Goal: Task Accomplishment & Management: Use online tool/utility

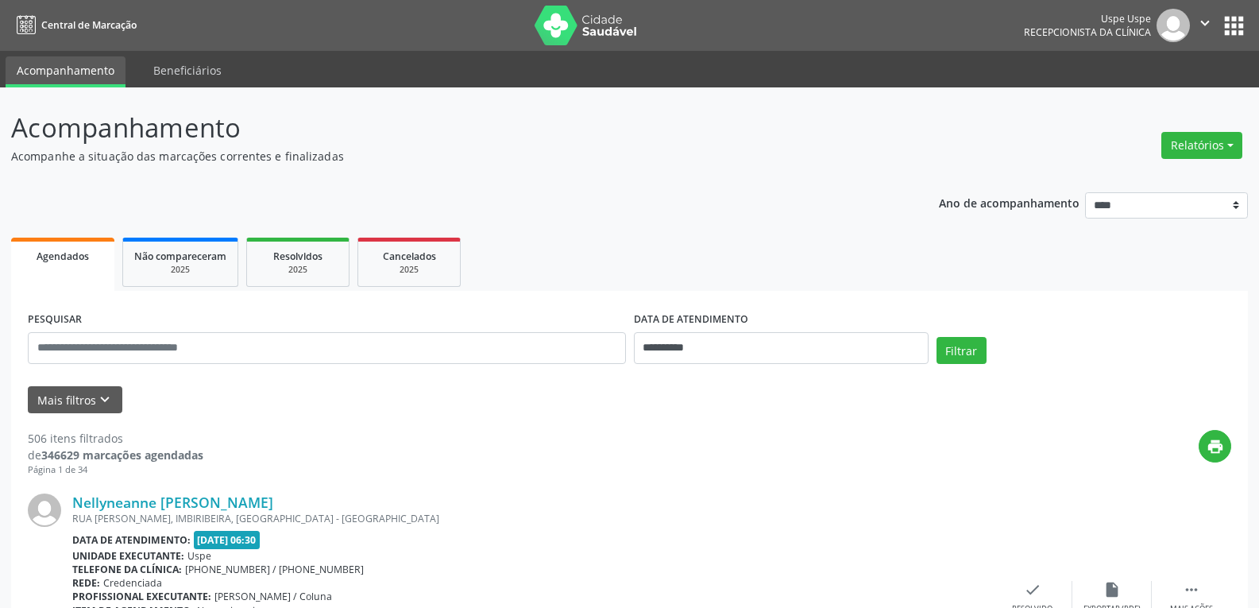
click at [1214, 140] on button "Relatórios" at bounding box center [1201, 145] width 81 height 27
click at [1145, 182] on link "Agendamentos" at bounding box center [1156, 179] width 171 height 22
select select "*"
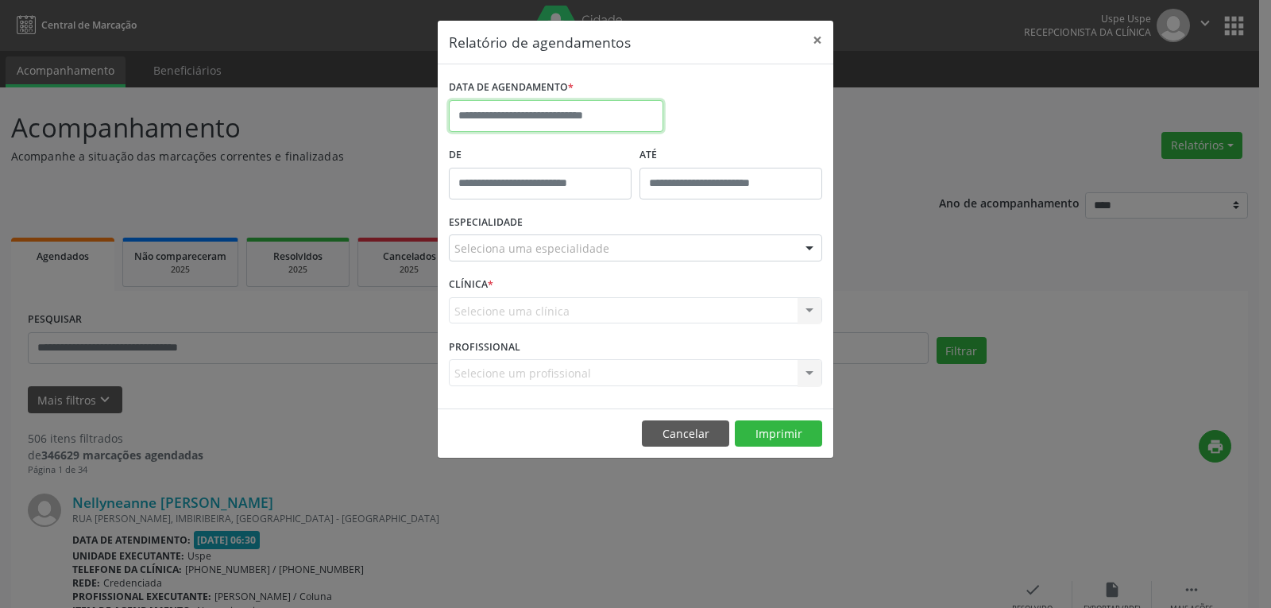
click at [606, 116] on input "text" at bounding box center [556, 116] width 214 height 32
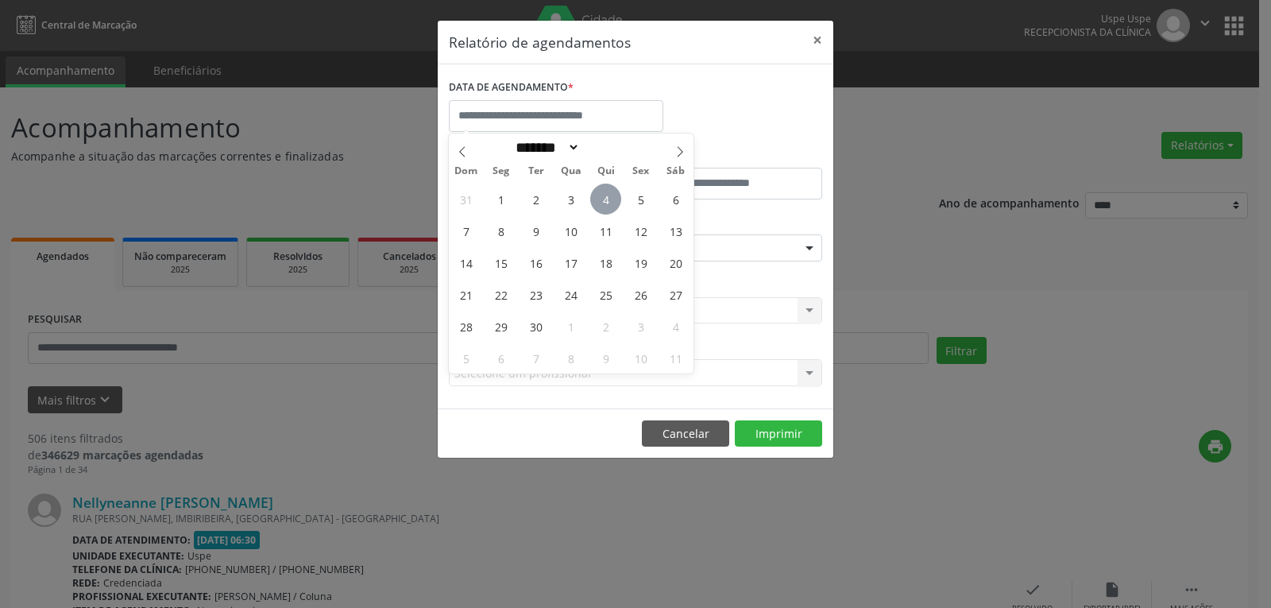
click at [609, 194] on span "4" at bounding box center [605, 198] width 31 height 31
type input "**********"
click at [609, 194] on span "4" at bounding box center [605, 198] width 31 height 31
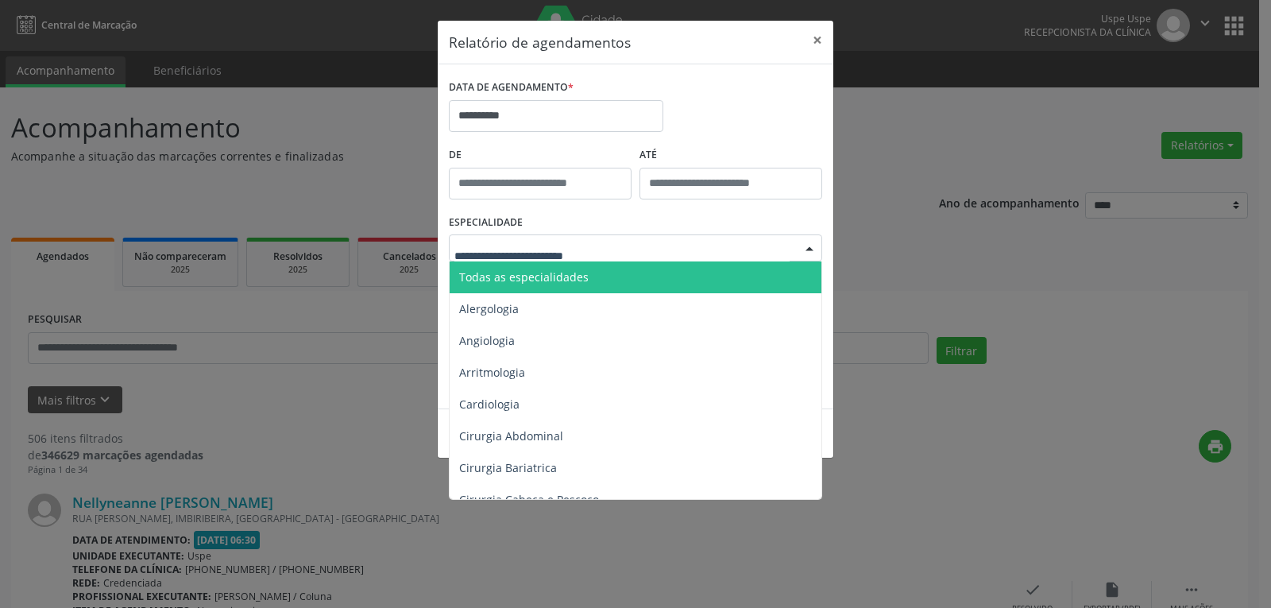
click at [809, 250] on div at bounding box center [809, 248] width 24 height 27
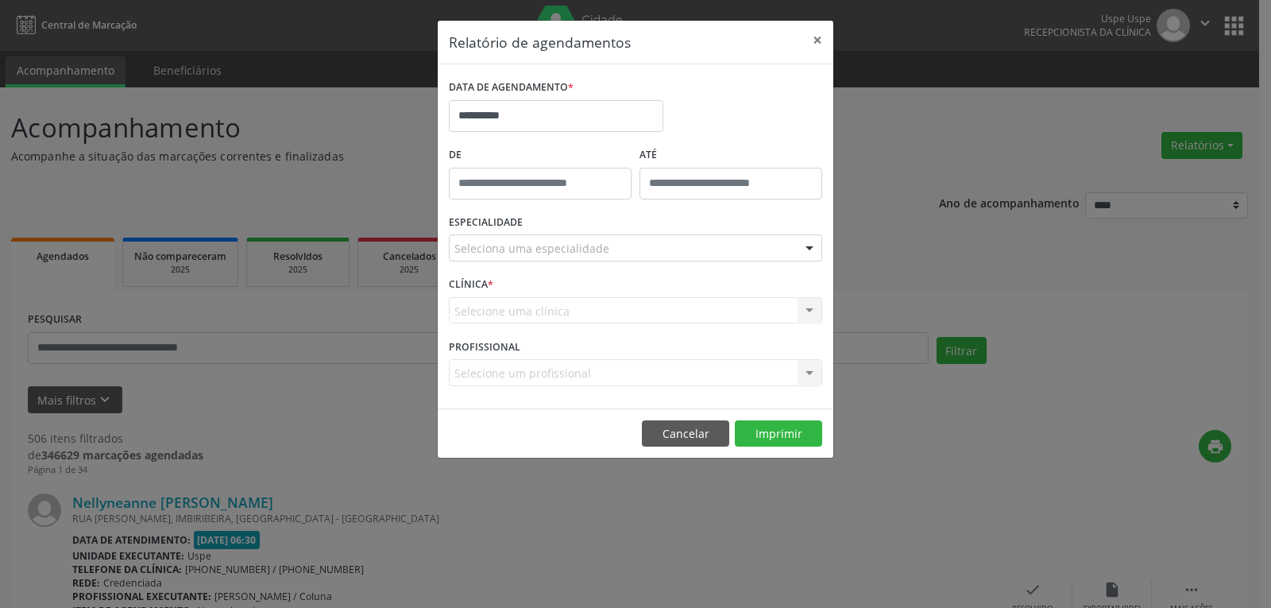
click at [763, 215] on div "ESPECIALIDADE Seleciona uma especialidade Todas as especialidades Alergologia A…" at bounding box center [635, 241] width 381 height 62
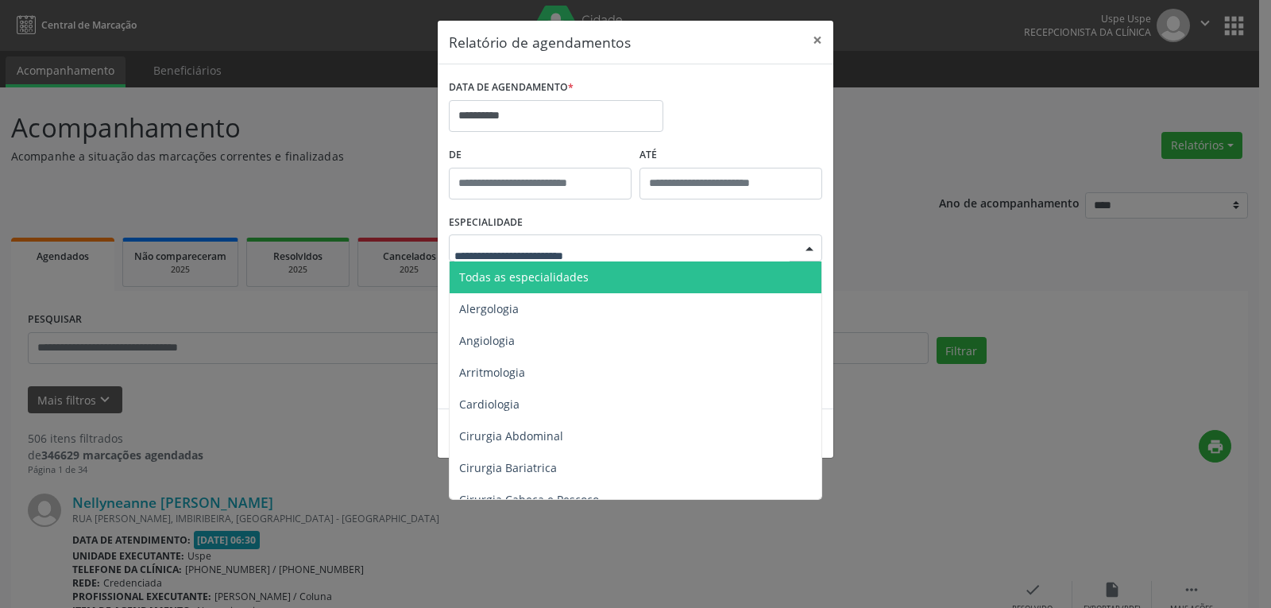
click at [813, 248] on div at bounding box center [809, 248] width 24 height 27
click at [516, 280] on span "Todas as especialidades" at bounding box center [523, 276] width 129 height 15
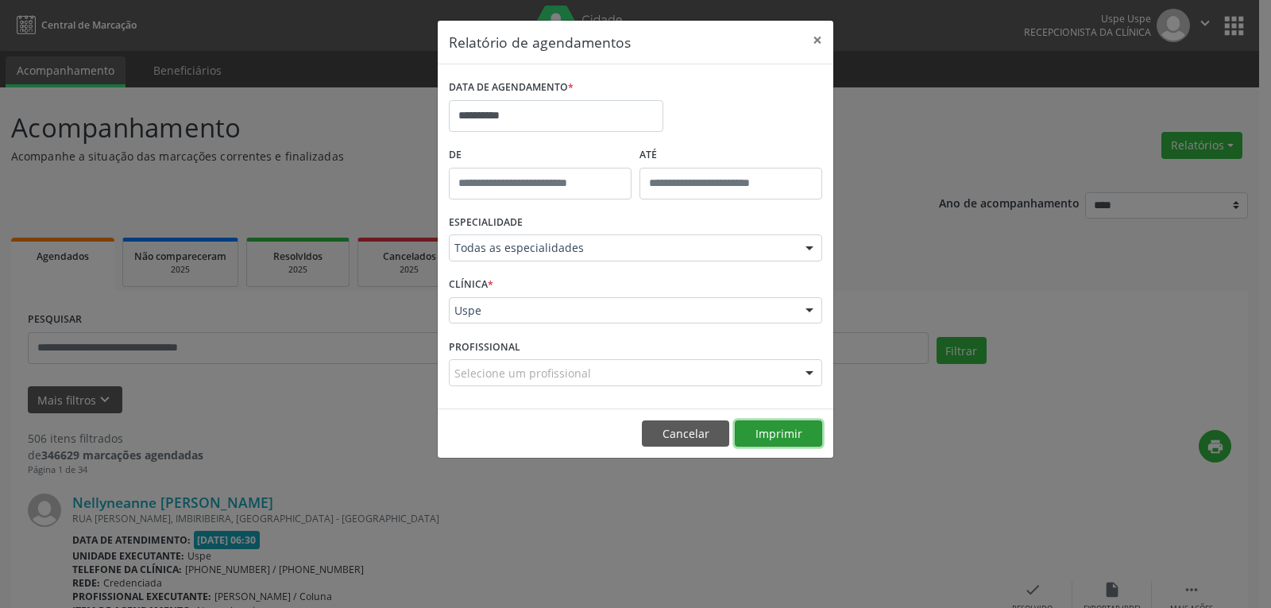
click at [768, 438] on button "Imprimir" at bounding box center [778, 433] width 87 height 27
click at [811, 250] on div at bounding box center [809, 248] width 24 height 27
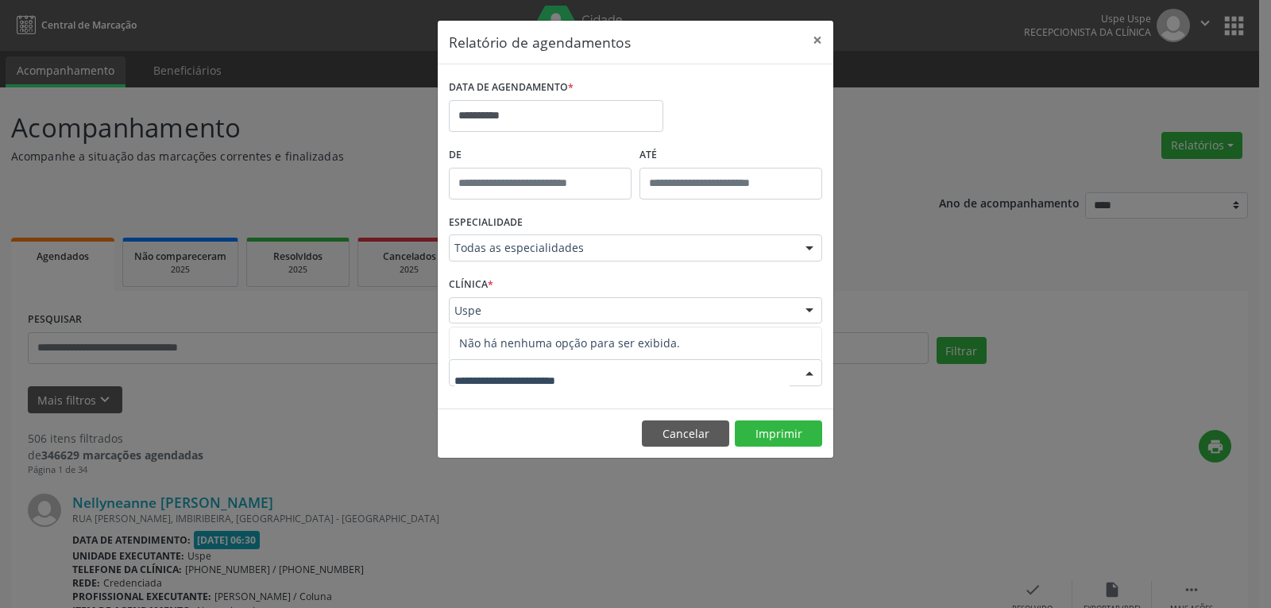
click at [803, 376] on div at bounding box center [809, 373] width 24 height 27
click at [603, 380] on input "text" at bounding box center [621, 381] width 335 height 32
type input "**********"
click at [778, 434] on button "Imprimir" at bounding box center [778, 433] width 87 height 27
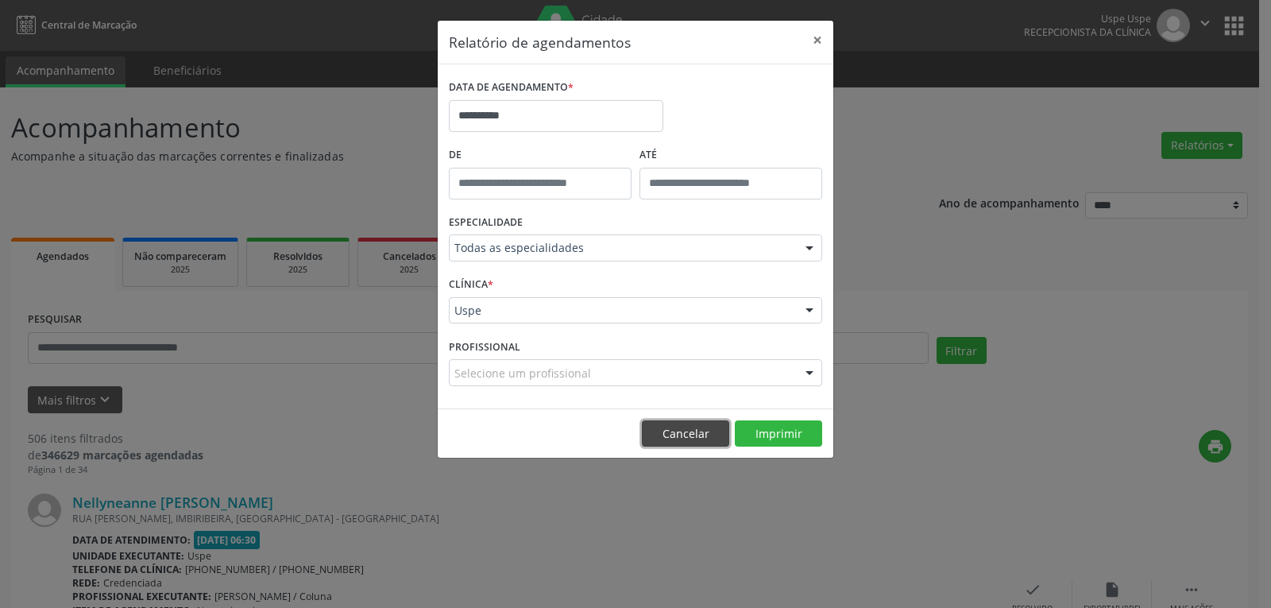
click at [699, 431] on button "Cancelar" at bounding box center [685, 433] width 87 height 27
